Goal: Transaction & Acquisition: Download file/media

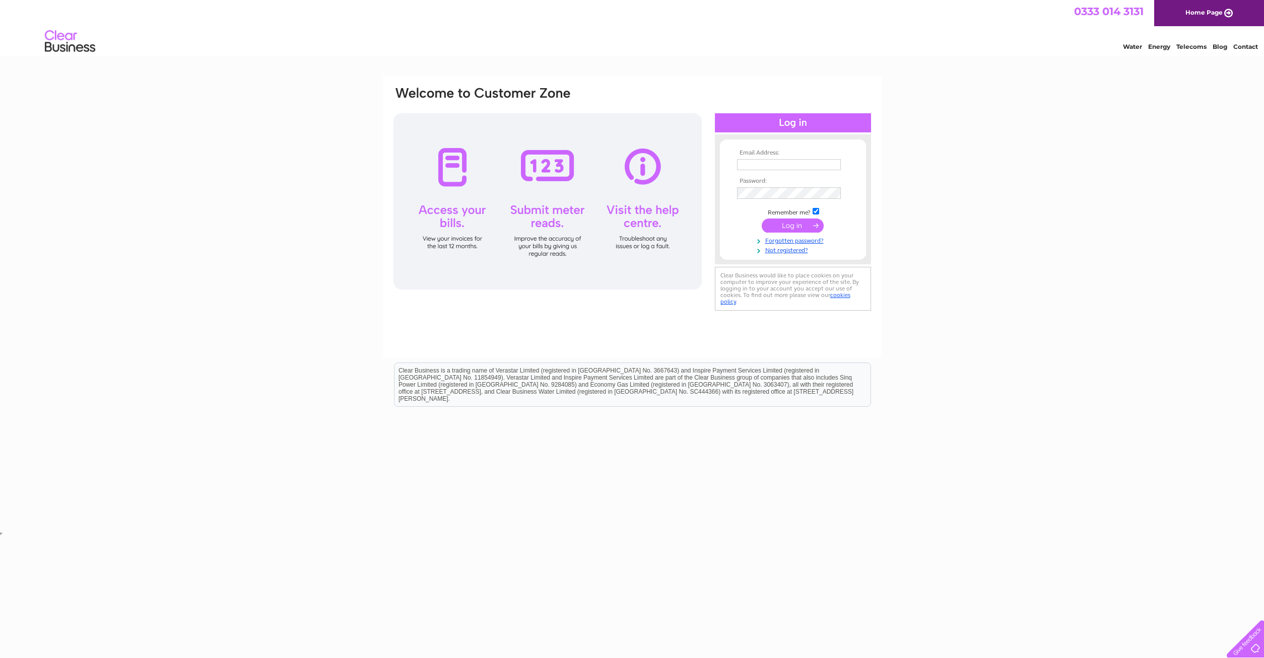
click at [787, 172] on td at bounding box center [792, 165] width 117 height 16
click at [782, 162] on input "text" at bounding box center [789, 165] width 105 height 12
type input "susannahs.tearoom@gmail.com"
click at [761, 220] on input "submit" at bounding box center [792, 227] width 62 height 14
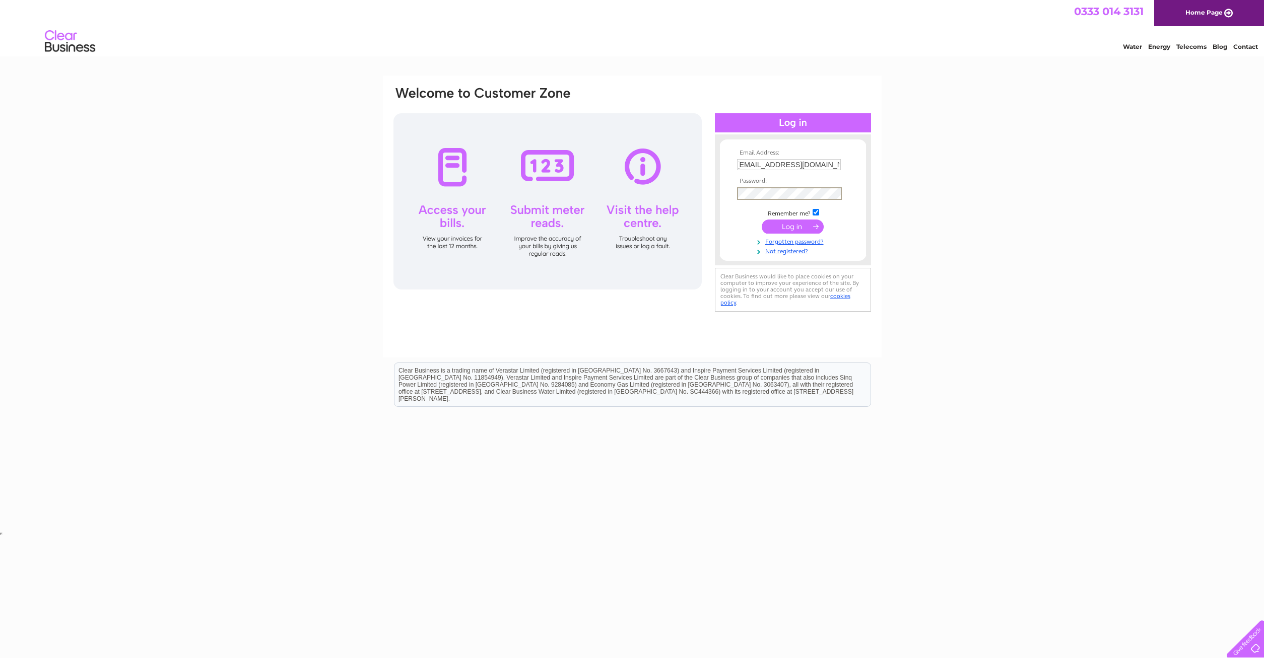
click at [806, 228] on input "submit" at bounding box center [792, 227] width 62 height 14
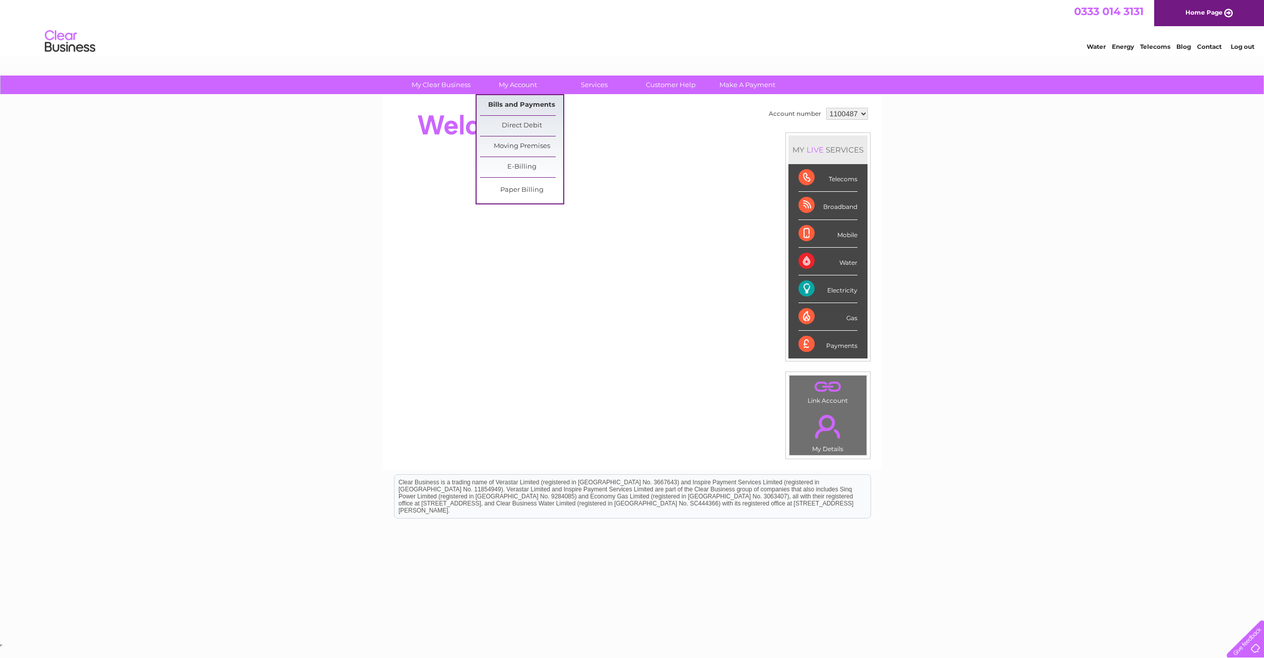
click at [522, 107] on link "Bills and Payments" at bounding box center [521, 105] width 83 height 20
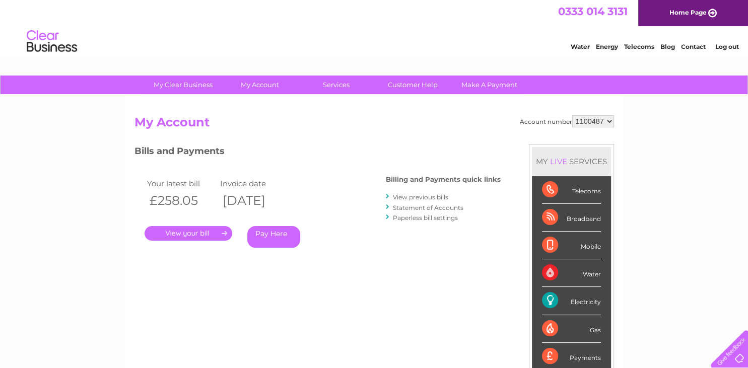
click at [407, 198] on link "View previous bills" at bounding box center [420, 197] width 55 height 8
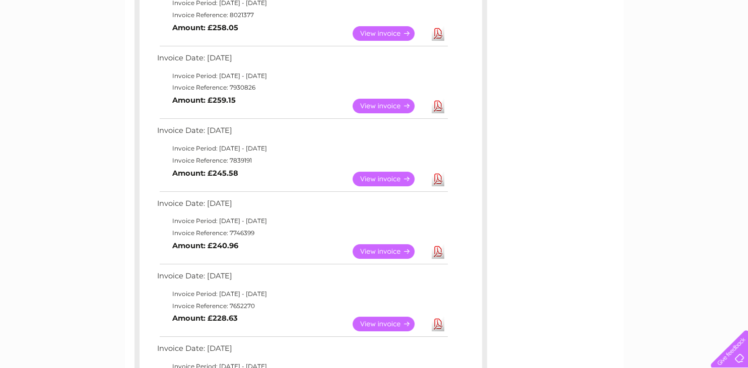
scroll to position [213, 0]
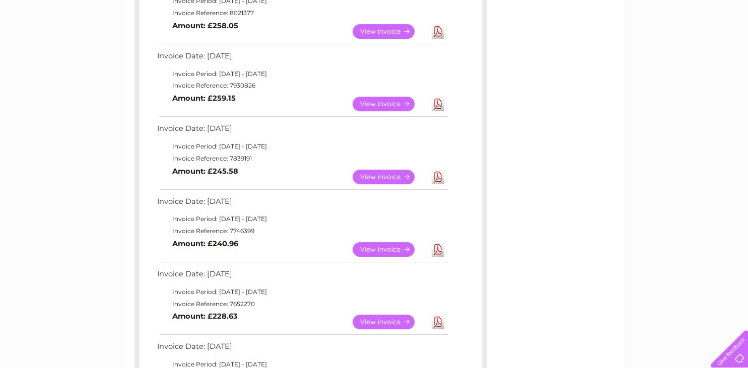
click at [438, 253] on link "Download" at bounding box center [438, 249] width 13 height 15
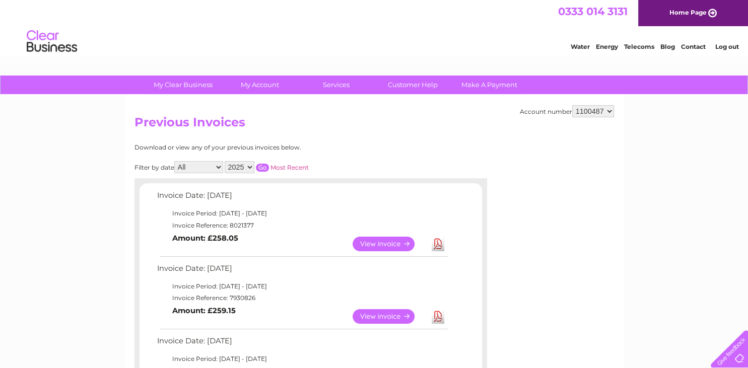
click at [727, 49] on link "Log out" at bounding box center [727, 47] width 24 height 8
